Goal: Task Accomplishment & Management: Manage account settings

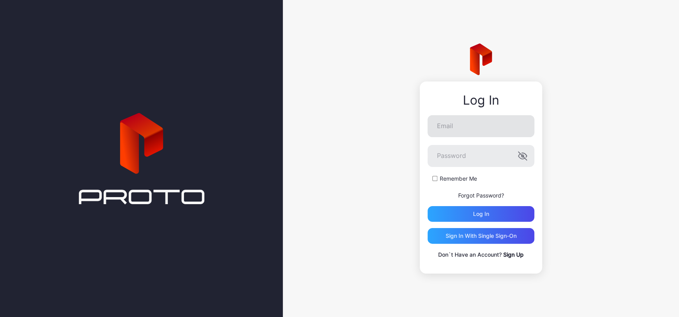
drag, startPoint x: 471, startPoint y: 170, endPoint x: 479, endPoint y: 134, distance: 36.4
click at [478, 145] on label "Password" at bounding box center [480, 156] width 107 height 22
click at [479, 134] on input "Email" at bounding box center [480, 126] width 107 height 22
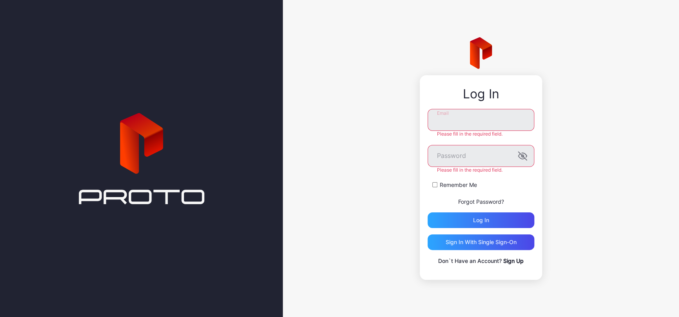
type input "**********"
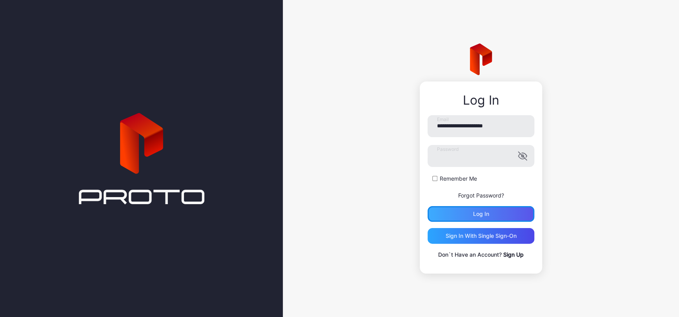
click at [511, 217] on div "Log in" at bounding box center [480, 214] width 107 height 16
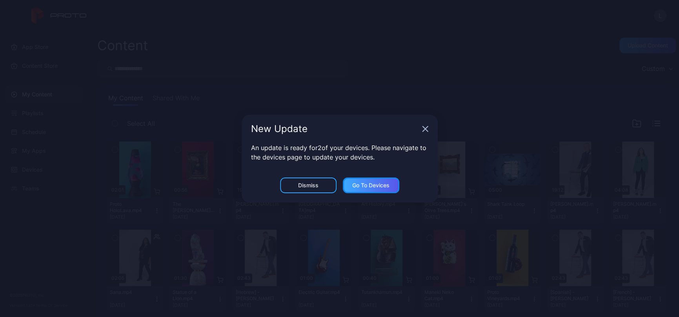
click at [379, 184] on div "Go to devices" at bounding box center [370, 185] width 37 height 6
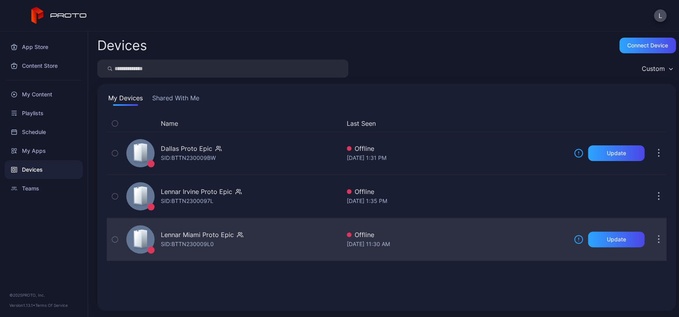
click at [650, 236] on button "button" at bounding box center [658, 240] width 16 height 16
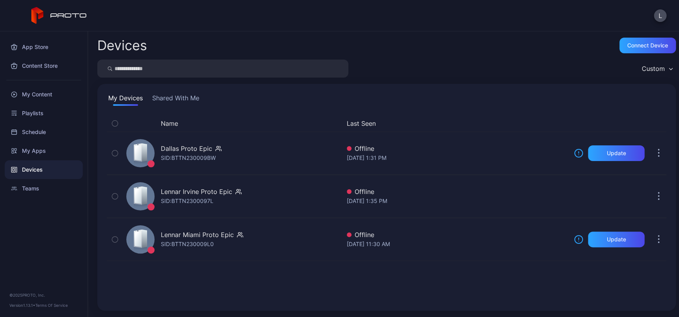
click at [521, 88] on div "My Devices Shared With Me Name Last Seen Dallas Proto Epic SID: BTTN230009BW Of…" at bounding box center [386, 197] width 578 height 227
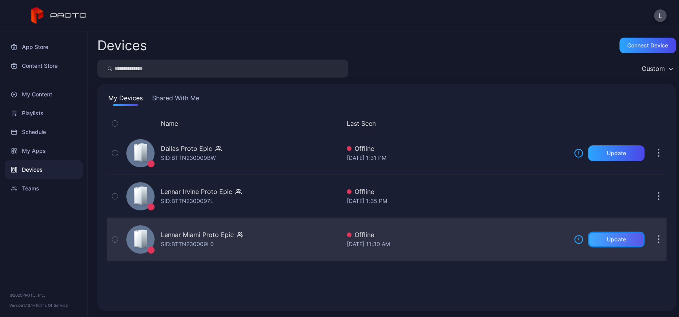
click at [608, 237] on div "Update" at bounding box center [615, 239] width 19 height 6
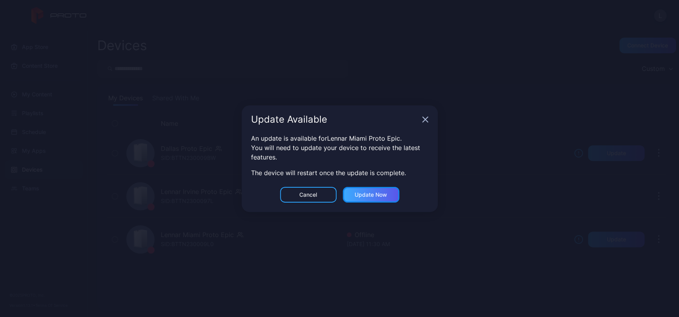
click at [381, 195] on div "Update now" at bounding box center [370, 195] width 33 height 6
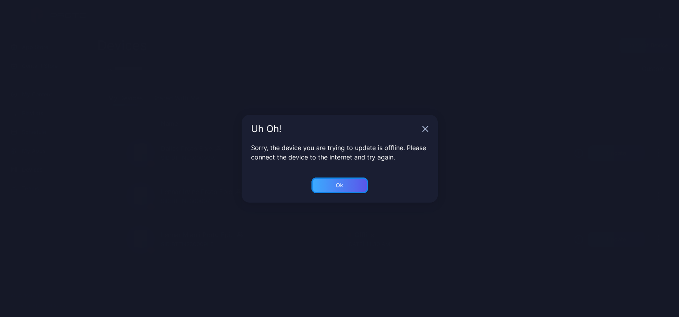
click at [348, 183] on div "Ok" at bounding box center [339, 186] width 56 height 16
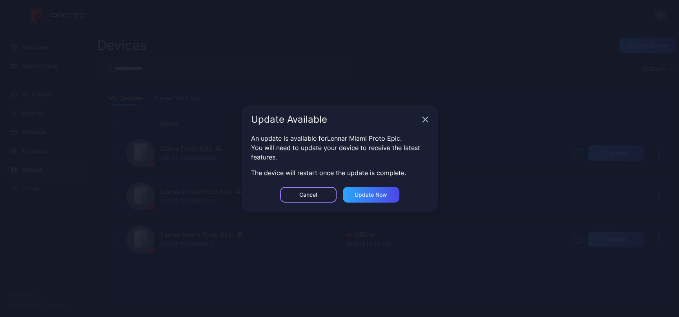
click at [314, 188] on div "Cancel" at bounding box center [308, 195] width 56 height 16
